Goal: Information Seeking & Learning: Learn about a topic

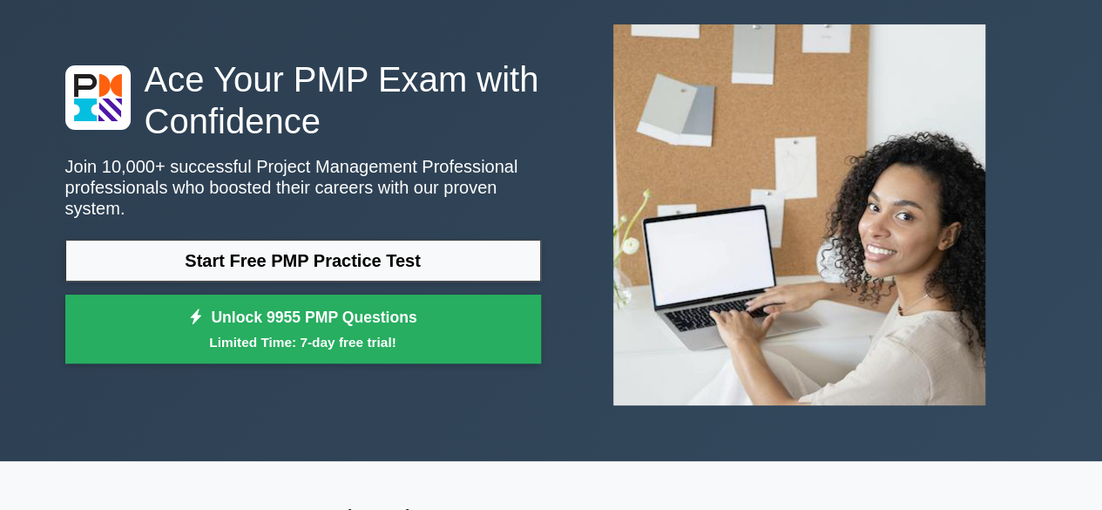
click at [243, 248] on link "Start Free PMP Practice Test" at bounding box center [303, 261] width 476 height 42
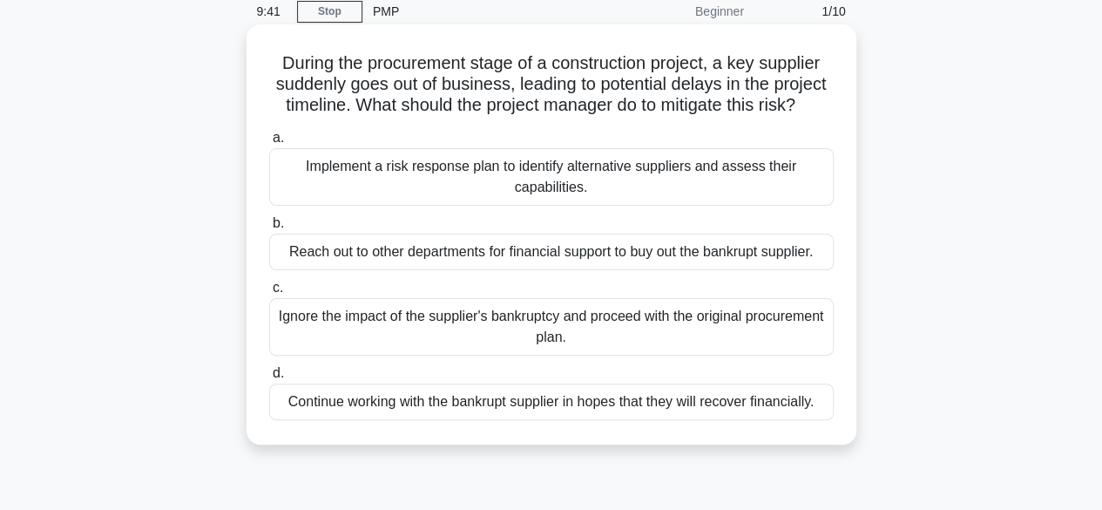
scroll to position [174, 0]
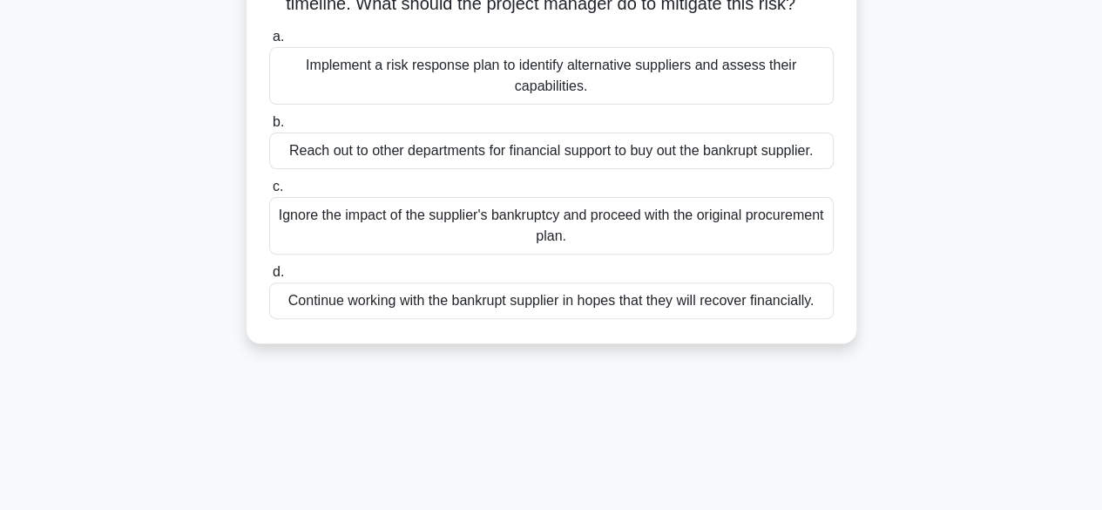
click at [309, 101] on div "Implement a risk response plan to identify alternative suppliers and assess the…" at bounding box center [551, 75] width 564 height 57
click at [269, 43] on input "a. Implement a risk response plan to identify alternative suppliers and assess …" at bounding box center [269, 36] width 0 height 11
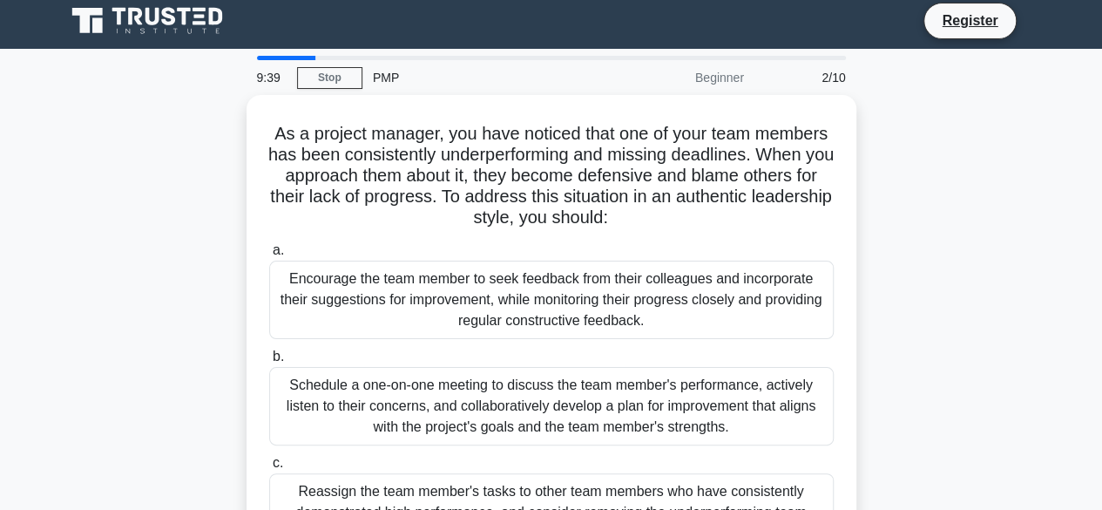
scroll to position [0, 0]
